Goal: Information Seeking & Learning: Learn about a topic

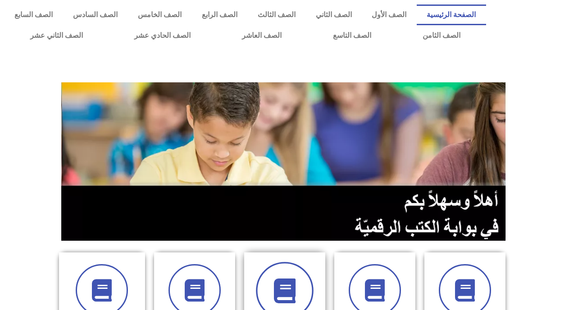
click at [282, 281] on icon at bounding box center [284, 291] width 25 height 25
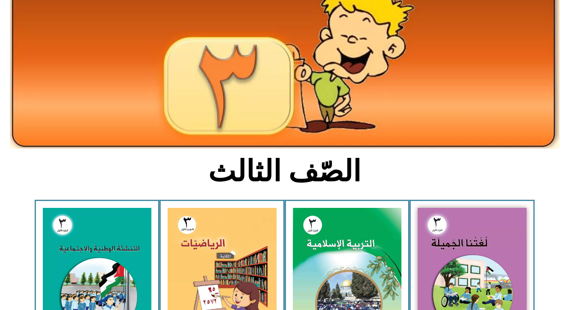
scroll to position [90, 0]
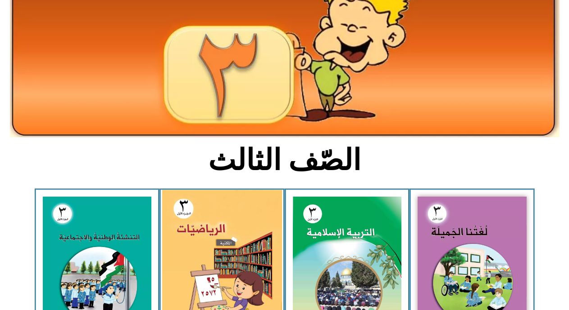
click at [246, 264] on img at bounding box center [222, 264] width 120 height 148
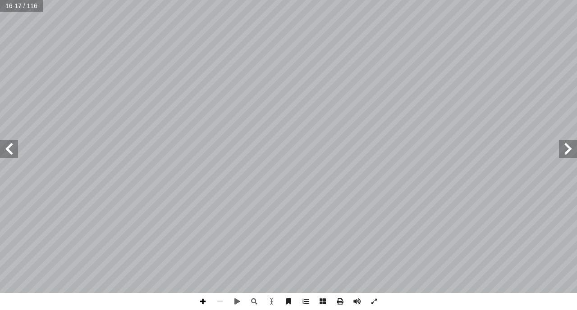
click at [202, 300] on span at bounding box center [202, 301] width 17 height 17
click at [200, 304] on span at bounding box center [202, 301] width 17 height 17
